Goal: Task Accomplishment & Management: Use online tool/utility

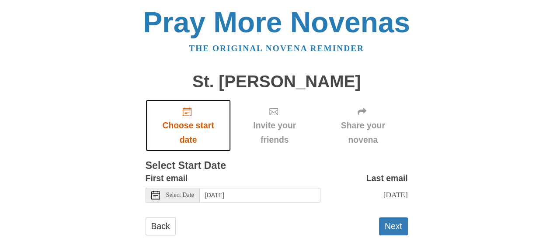
click at [192, 123] on span "Choose start date" at bounding box center [188, 132] width 68 height 29
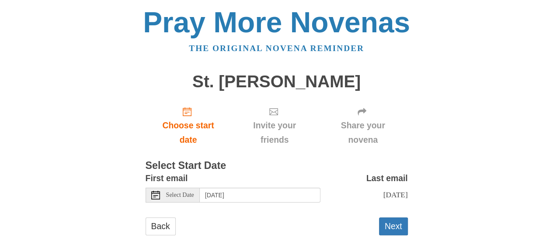
click at [164, 197] on div "Select Date" at bounding box center [172, 195] width 54 height 15
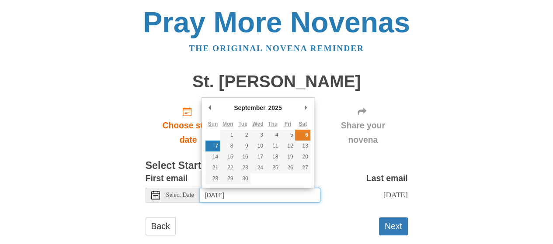
type input "[DATE]"
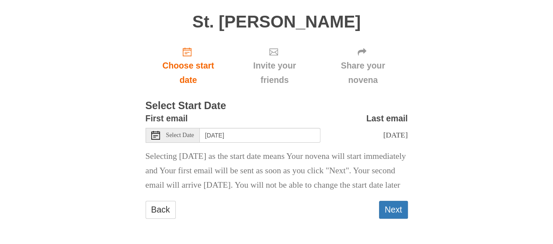
scroll to position [74, 0]
click at [398, 209] on button "Next" at bounding box center [393, 210] width 29 height 18
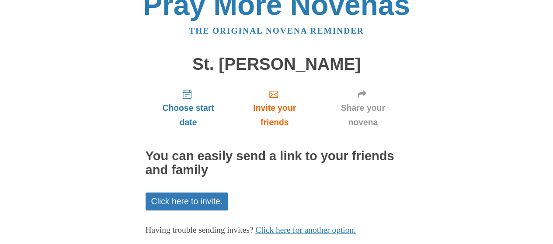
scroll to position [66, 0]
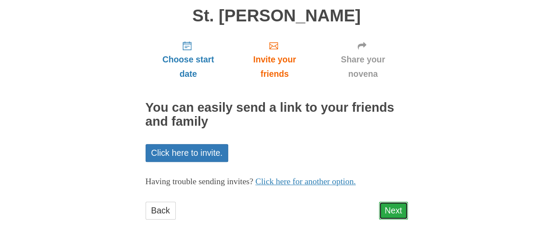
click at [393, 213] on link "Next" at bounding box center [393, 211] width 29 height 18
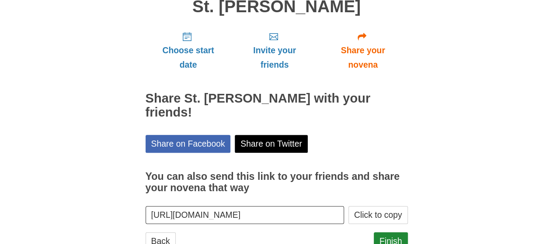
scroll to position [92, 0]
